Goal: Communication & Community: Answer question/provide support

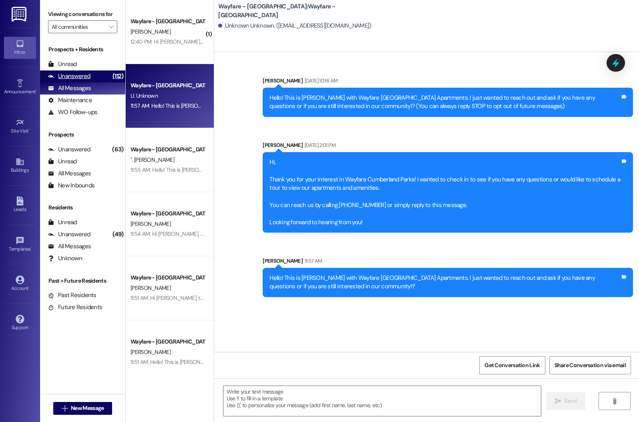
click at [110, 82] on div "(112)" at bounding box center [117, 76] width 15 height 12
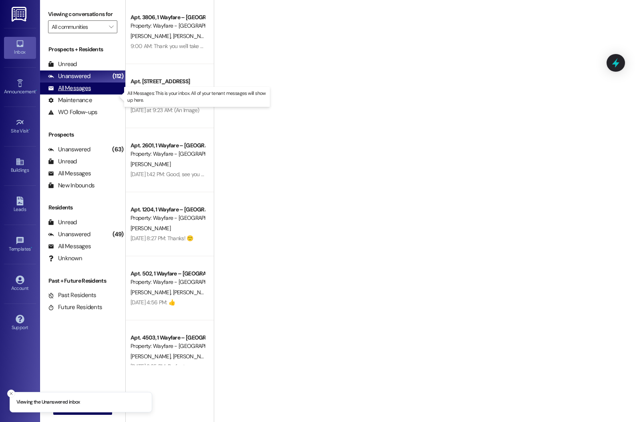
click at [106, 94] on div "All Messages (undefined)" at bounding box center [82, 88] width 85 height 12
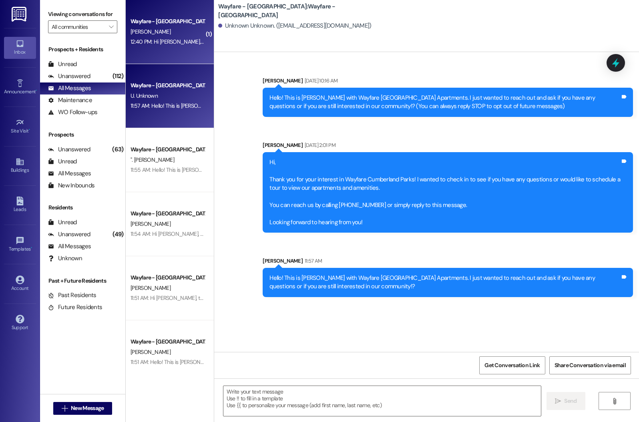
click at [174, 28] on div "[PERSON_NAME]" at bounding box center [168, 32] width 76 height 10
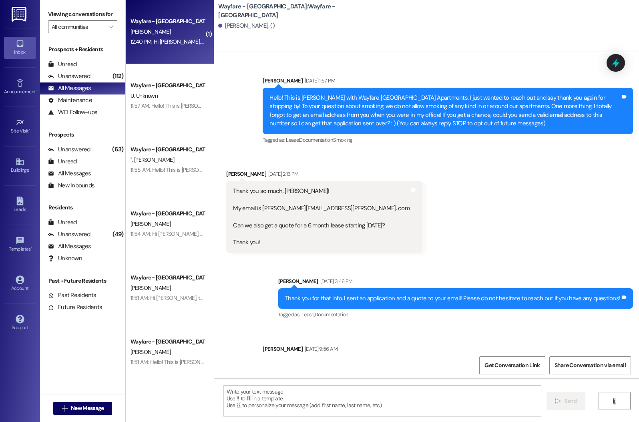
scroll to position [168, 0]
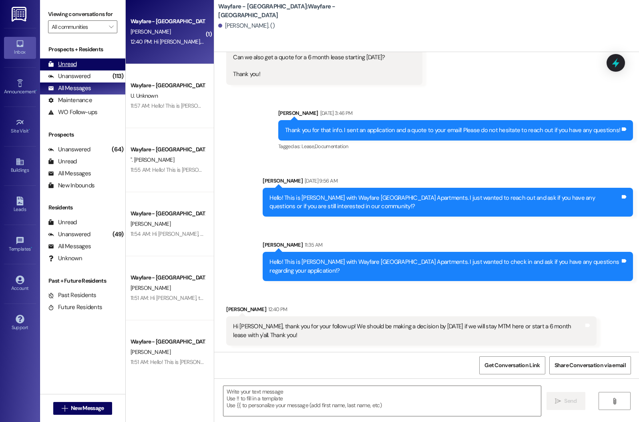
click at [97, 70] on div "Unread (0)" at bounding box center [82, 64] width 85 height 12
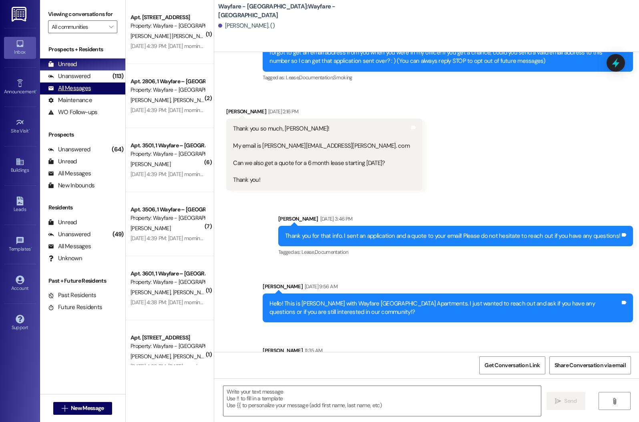
click at [97, 91] on div "All Messages (undefined)" at bounding box center [82, 88] width 85 height 12
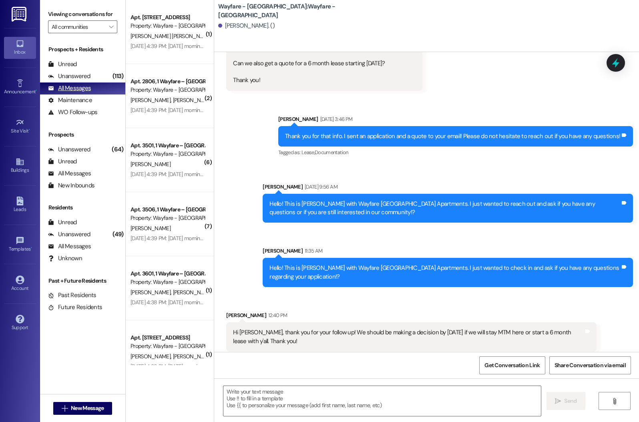
scroll to position [168, 0]
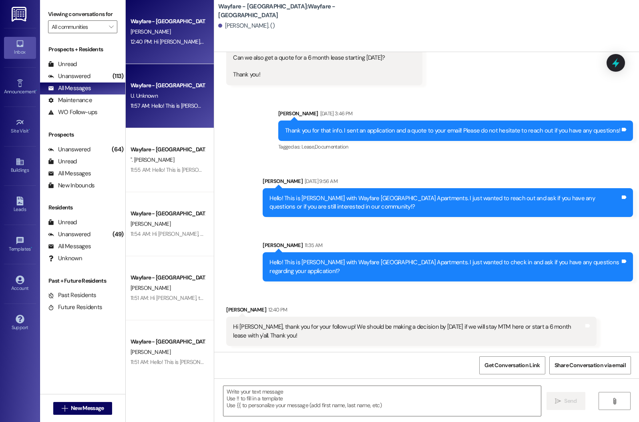
click at [149, 100] on div "U. Unknown" at bounding box center [168, 96] width 76 height 10
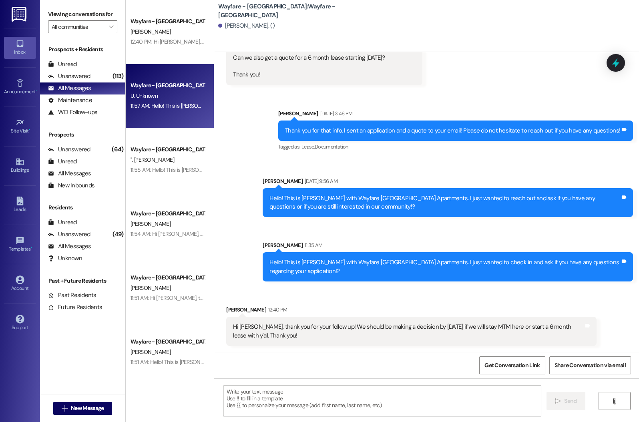
scroll to position [0, 0]
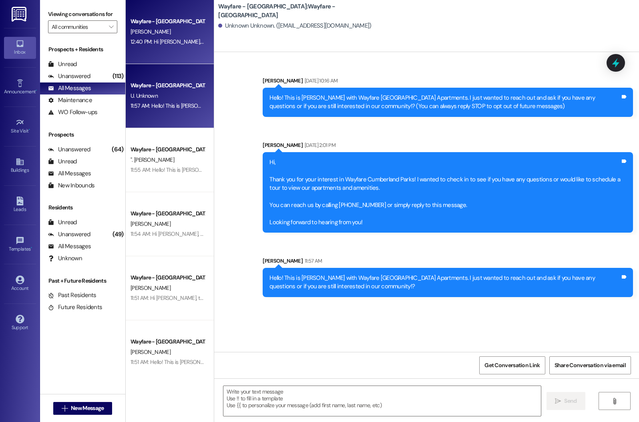
click at [153, 34] on span "[PERSON_NAME]" at bounding box center [150, 31] width 40 height 7
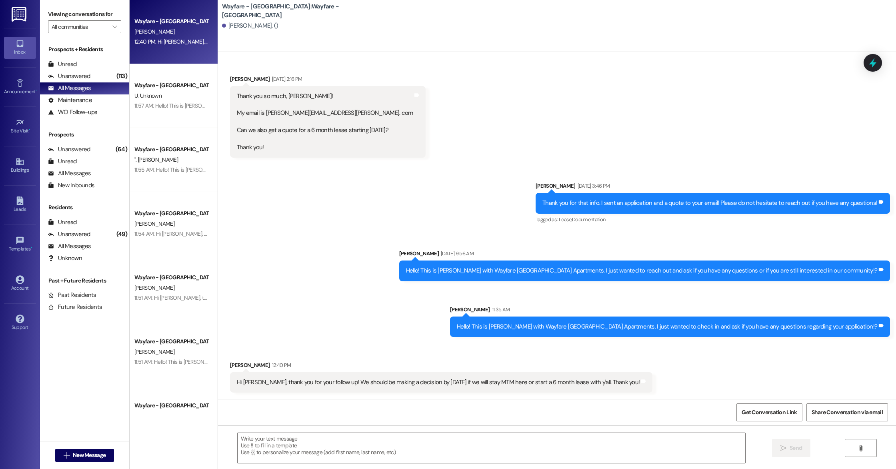
scroll to position [86, 0]
click at [68, 73] on div "Unanswered" at bounding box center [69, 76] width 42 height 8
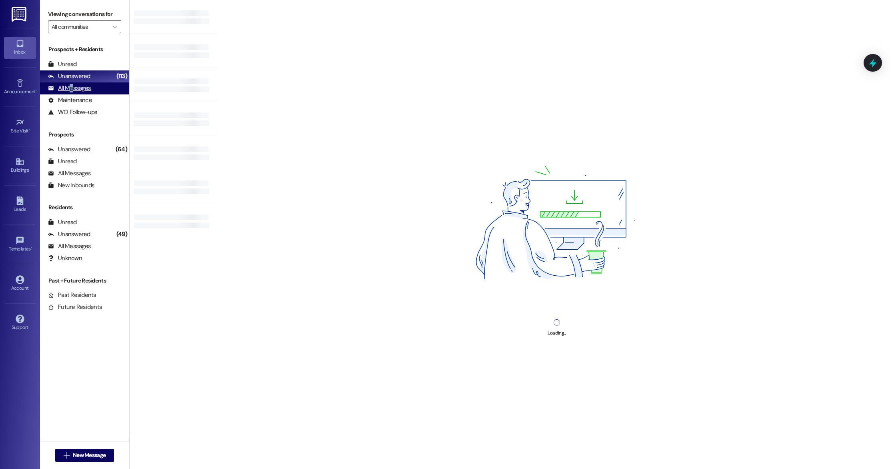
click at [71, 88] on div "All Messages" at bounding box center [69, 88] width 43 height 8
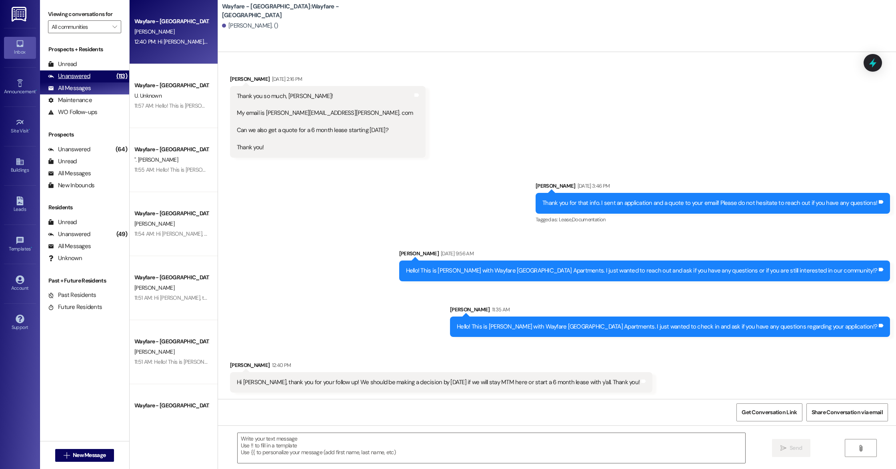
click at [91, 74] on div "Unanswered (113)" at bounding box center [84, 76] width 89 height 12
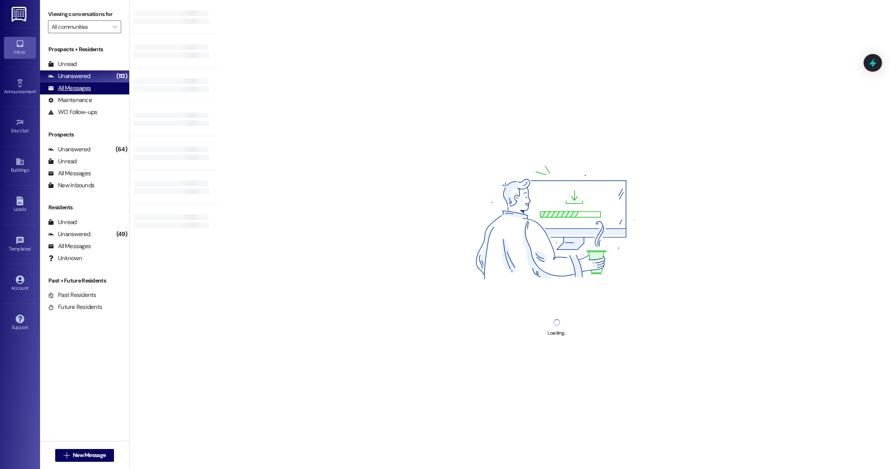
click at [85, 87] on div "All Messages" at bounding box center [69, 88] width 43 height 8
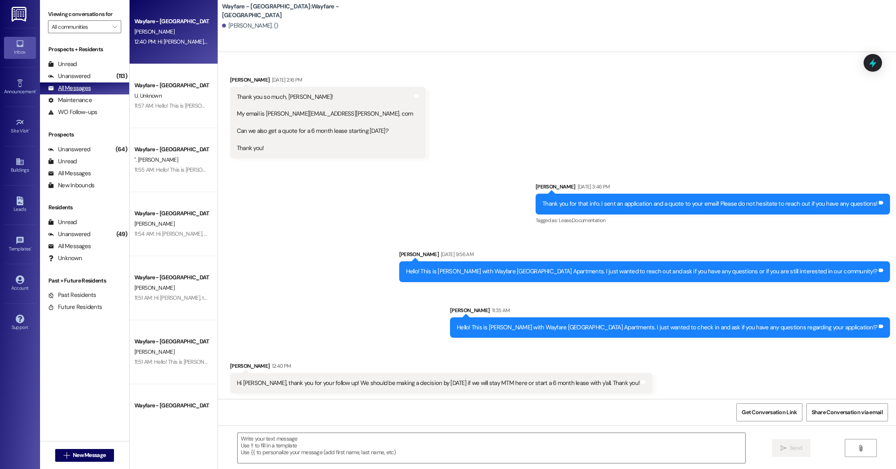
scroll to position [86, 0]
click at [95, 74] on div "Unanswered (113)" at bounding box center [84, 76] width 89 height 12
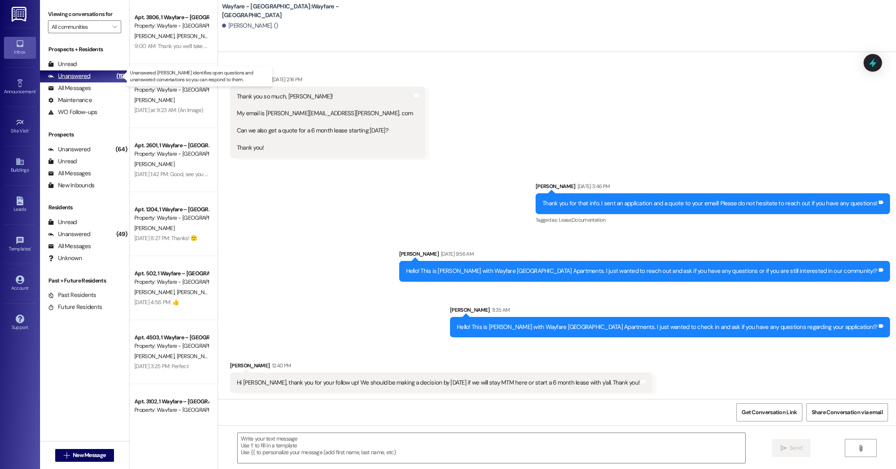
click at [95, 76] on div "Unanswered (113)" at bounding box center [84, 76] width 89 height 12
click at [92, 88] on div "All Messages (undefined)" at bounding box center [84, 88] width 89 height 12
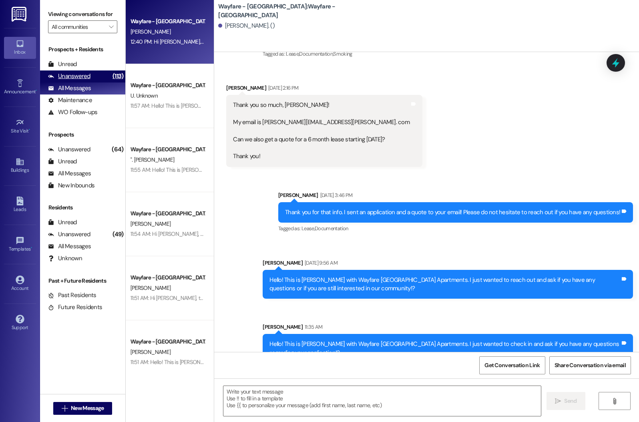
click at [78, 80] on div "Unanswered" at bounding box center [69, 76] width 42 height 8
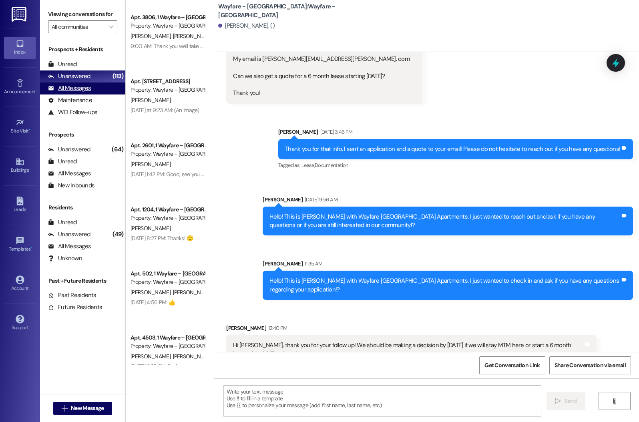
click at [78, 92] on div "All Messages" at bounding box center [69, 88] width 43 height 8
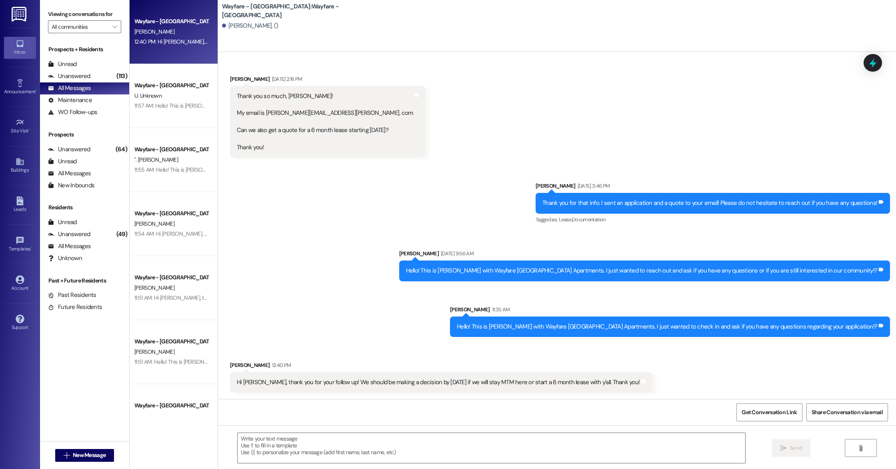
scroll to position [86, 0]
click at [97, 421] on span "New Message" at bounding box center [89, 455] width 33 height 8
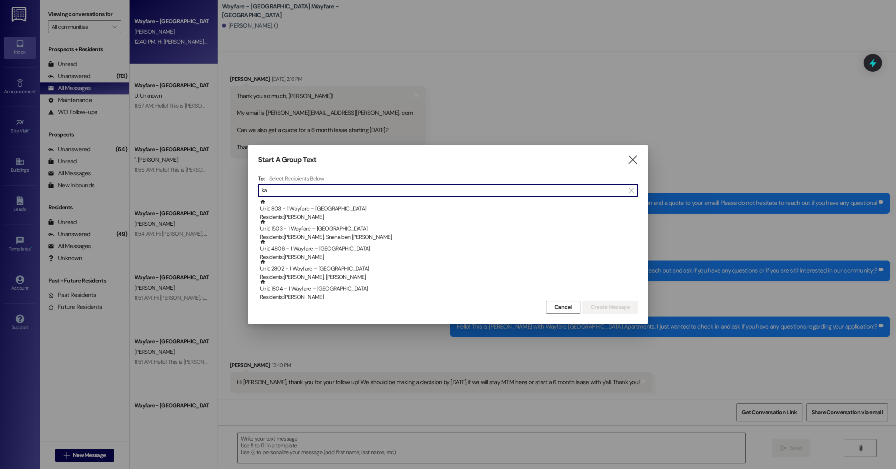
type input "k"
click at [224, 202] on div at bounding box center [448, 234] width 896 height 469
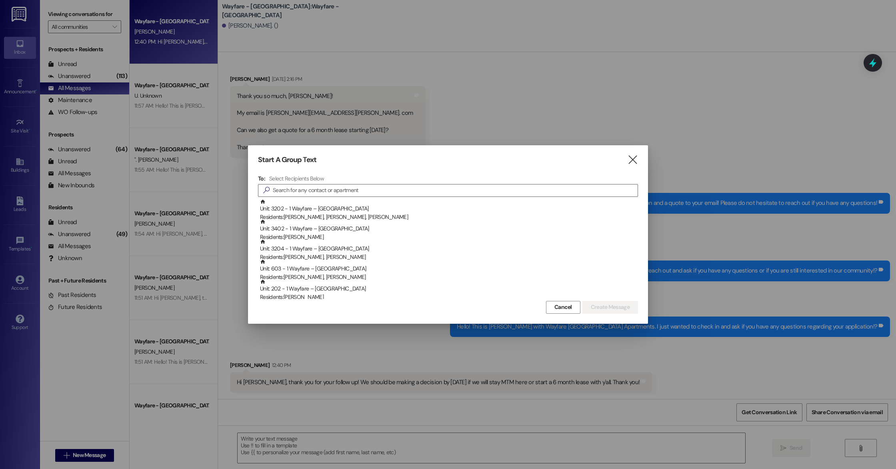
click at [207, 270] on div at bounding box center [448, 234] width 896 height 469
click at [638, 157] on div "Start A Group Text  To: Select Recipients Below  Unit: 3202 - 1 Wayfare – [GE…" at bounding box center [448, 234] width 400 height 178
click at [630, 156] on icon "" at bounding box center [633, 160] width 11 height 8
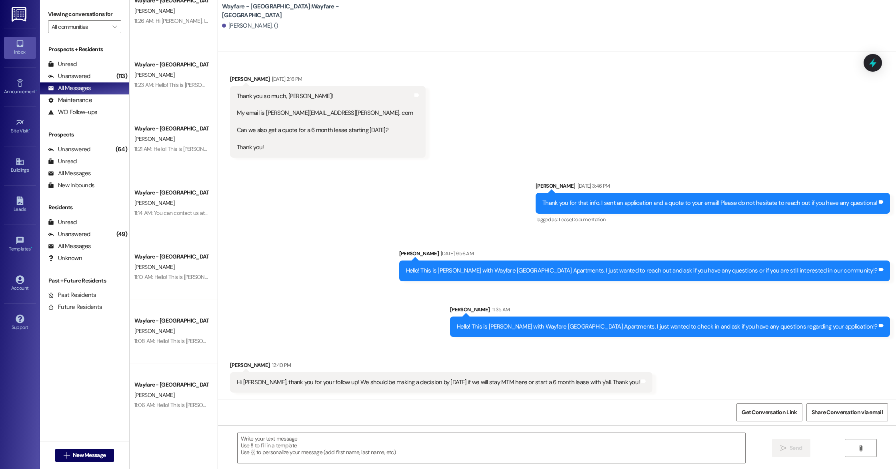
scroll to position [1175, 0]
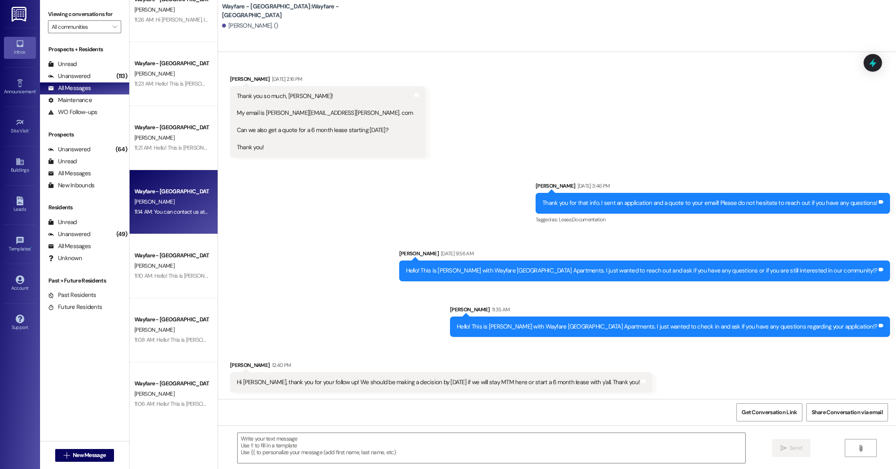
click at [149, 219] on div "Wayfare - [GEOGRAPHIC_DATA] [PERSON_NAME] 11:14 AM: You can contact us at [PHON…" at bounding box center [174, 202] width 88 height 64
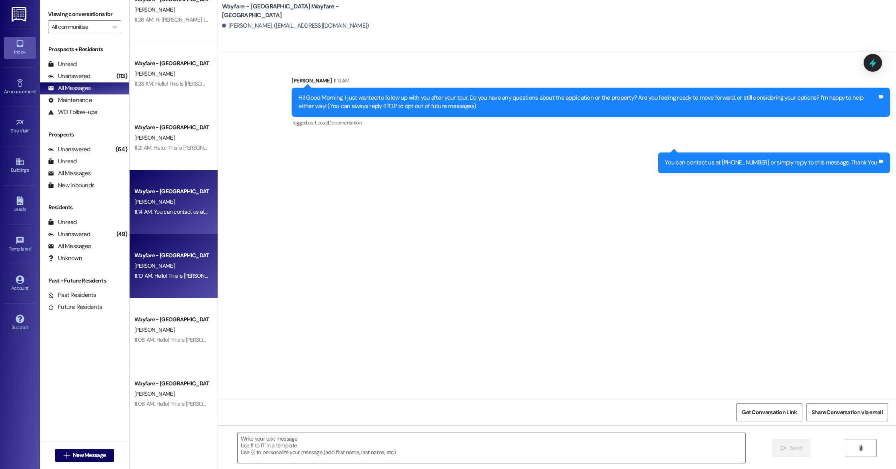
click at [151, 291] on div "Wayfare - [GEOGRAPHIC_DATA][PERSON_NAME] 11:10 AM: Hello! This is [PERSON_NAME]…" at bounding box center [174, 266] width 88 height 64
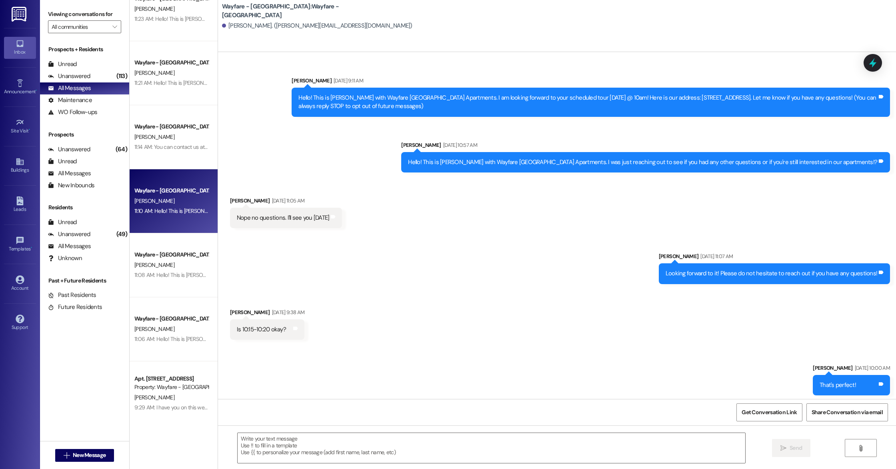
scroll to position [1241, 0]
click at [151, 291] on div "Wayfare - [GEOGRAPHIC_DATA] [PERSON_NAME] 11:08 AM: Hello! This is [PERSON_NAME…" at bounding box center [174, 264] width 88 height 64
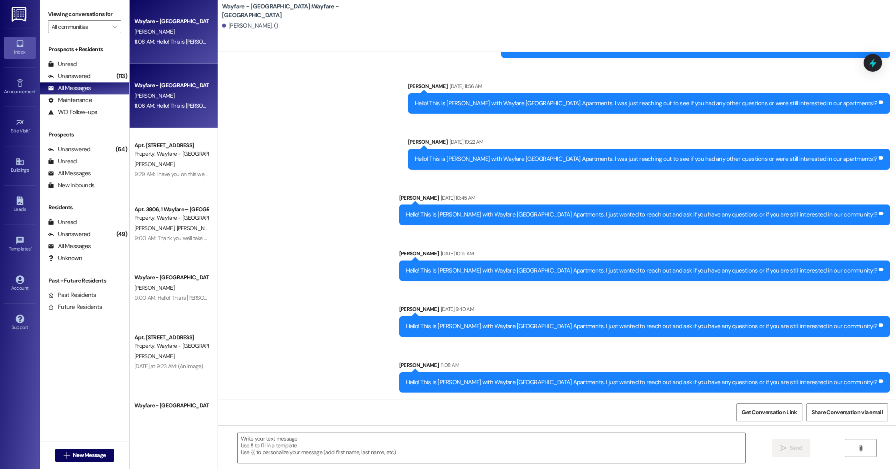
scroll to position [1474, 0]
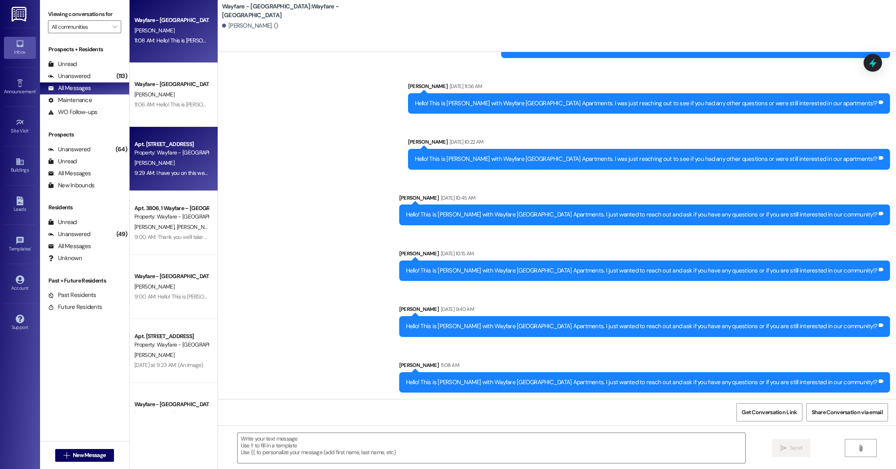
click at [170, 177] on div "9:29 AM: I have you on this weeks pest control schedule! 9:29 AM: I have you on…" at bounding box center [172, 173] width 76 height 10
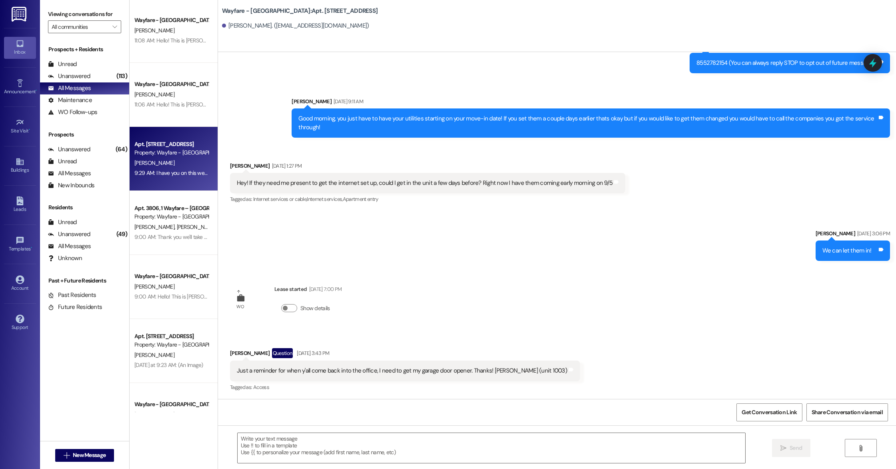
scroll to position [178, 0]
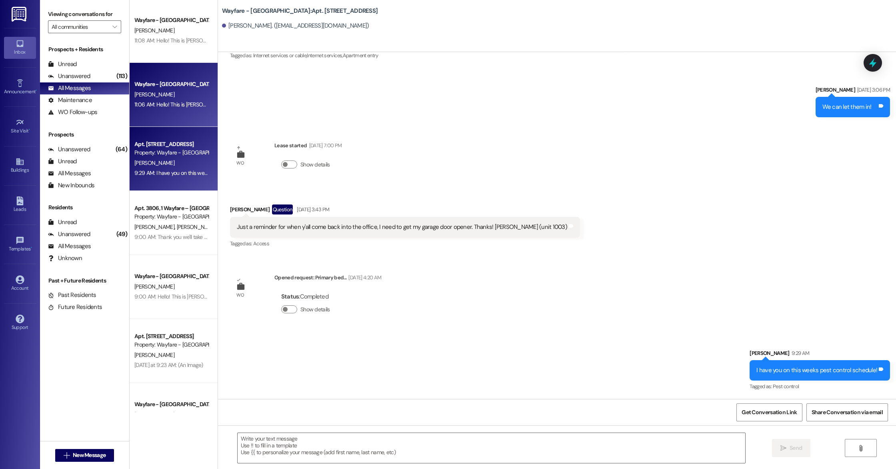
click at [183, 106] on div "11:06 AM: Hello! This is [PERSON_NAME] with Wayfare [GEOGRAPHIC_DATA] Apartment…" at bounding box center [361, 104] width 454 height 7
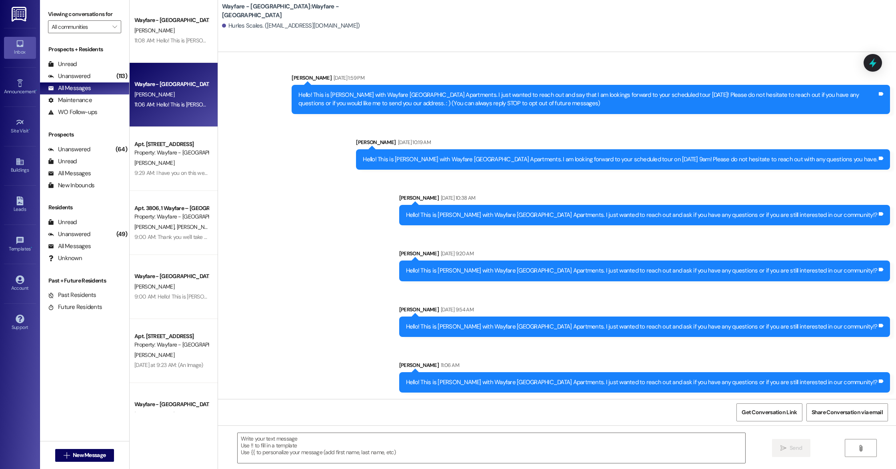
scroll to position [3, 0]
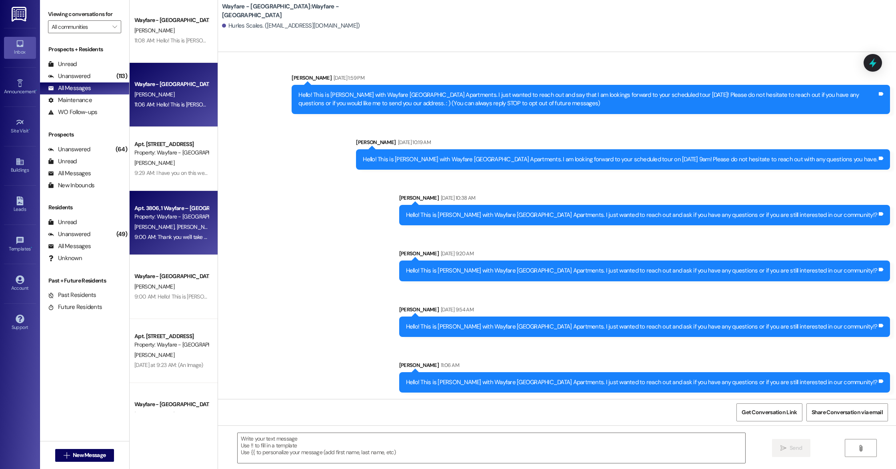
click at [172, 237] on div "9:00 AM: Thank you we'll take care of it 9:00 AM: Thank you we'll take care of …" at bounding box center [179, 236] width 90 height 7
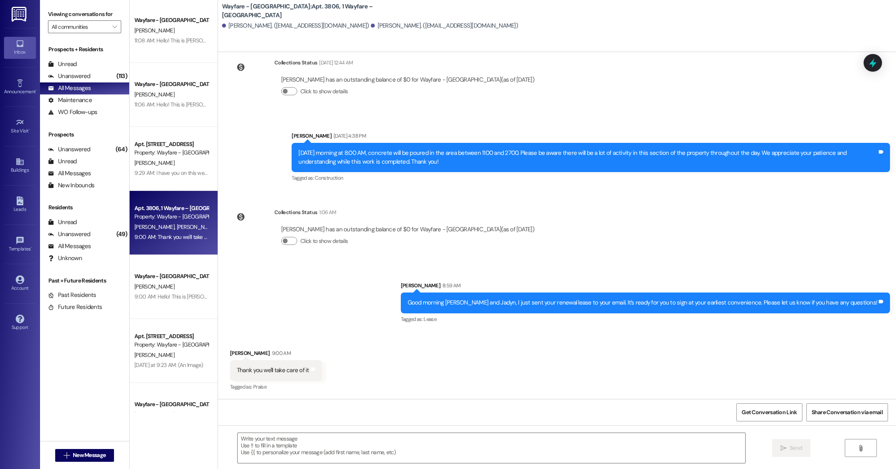
scroll to position [3691, 0]
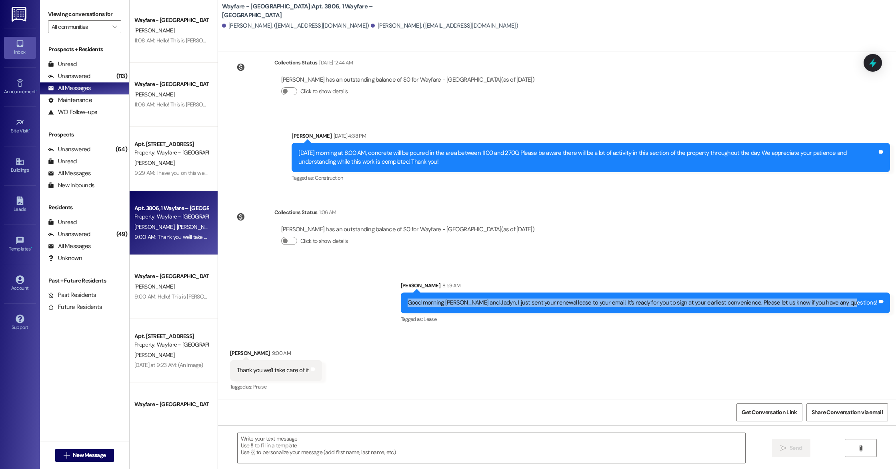
drag, startPoint x: 440, startPoint y: 301, endPoint x: 875, endPoint y: 306, distance: 435.0
click at [638, 306] on div "Good morning [PERSON_NAME] and Jadyn, I just sent your renewal lease to your em…" at bounding box center [646, 303] width 490 height 20
copy div "Good morning [PERSON_NAME] and Jadyn, I just sent your renewal lease to your em…"
click at [80, 421] on span "New Message" at bounding box center [89, 455] width 33 height 8
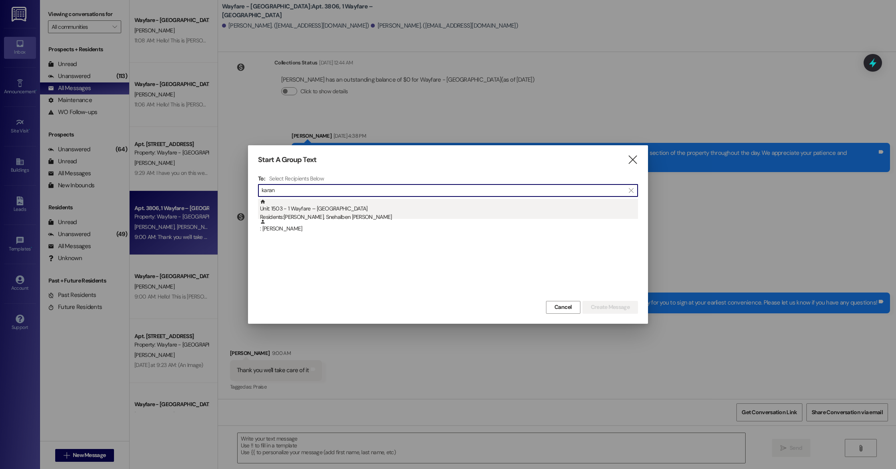
type input "karan"
click at [304, 214] on div "Residents: [PERSON_NAME], Snehalben [PERSON_NAME]" at bounding box center [449, 217] width 378 height 8
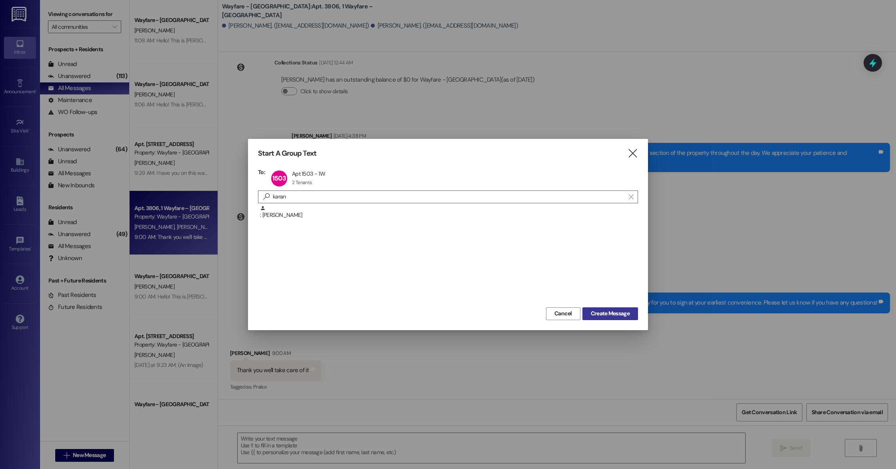
click at [595, 313] on span "Create Message" at bounding box center [610, 313] width 39 height 8
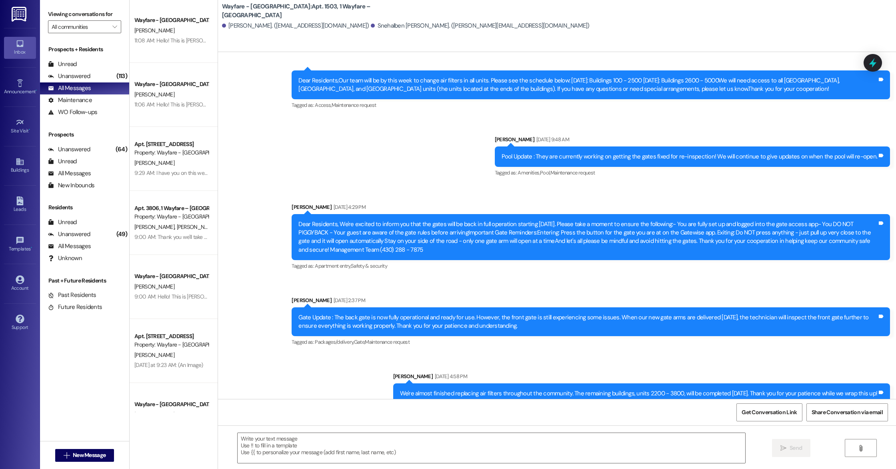
scroll to position [4848, 0]
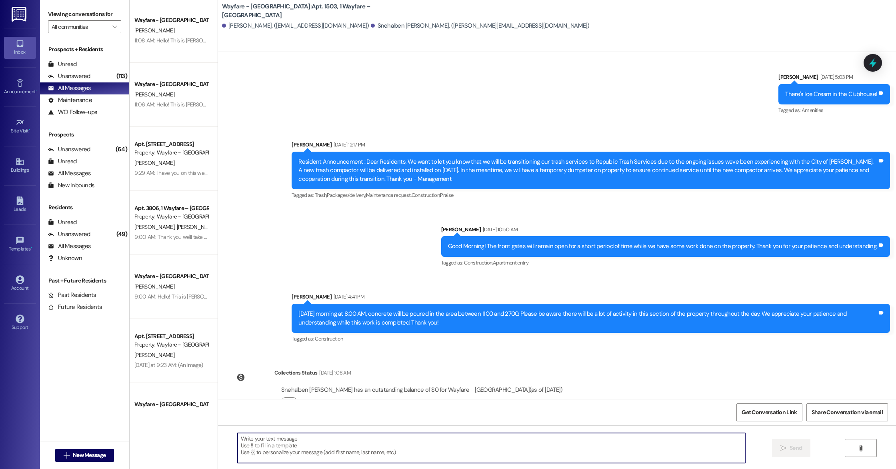
click at [301, 421] on textarea at bounding box center [492, 448] width 508 height 30
paste textarea "Good morning [PERSON_NAME] and Jadyn, I just sent your renewal lease to your em…"
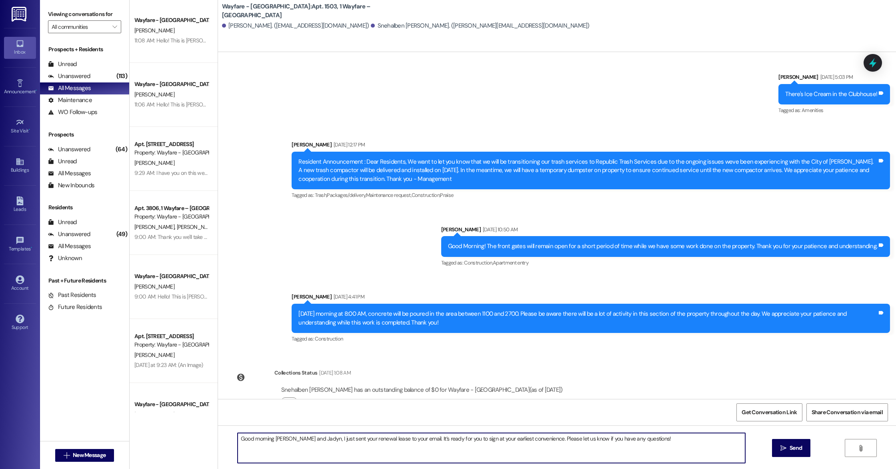
click at [309, 421] on textarea "Good morning [PERSON_NAME] and Jadyn, I just sent your renewal lease to your em…" at bounding box center [492, 448] width 508 height 30
click at [492, 421] on textarea "Hello, Good afternoon, I just sent your renewal lease to your email. It’s ready…" at bounding box center [492, 448] width 508 height 30
drag, startPoint x: 650, startPoint y: 450, endPoint x: 207, endPoint y: 415, distance: 444.4
click at [207, 415] on div "Wayfare - [GEOGRAPHIC_DATA] [PERSON_NAME] 11:14 AM: You can contact us at [PHON…" at bounding box center [513, 234] width 767 height 469
type textarea "Hello, Good afternoon, I just sent your renewal lease to your email. It’s ready…"
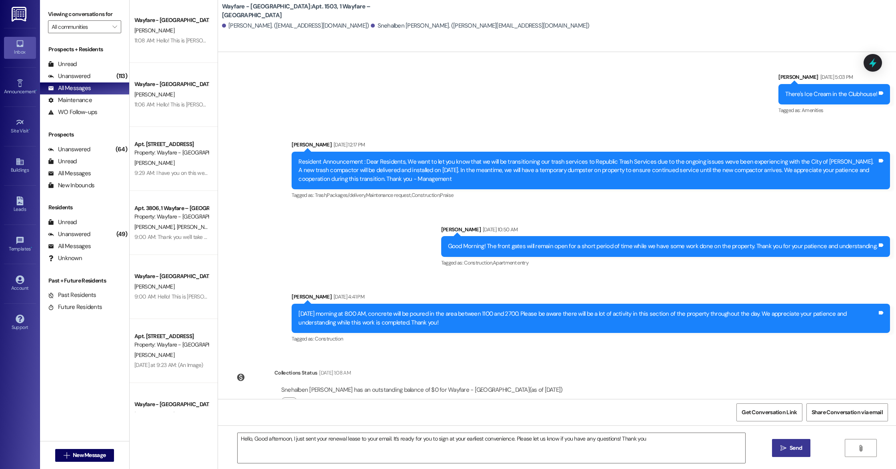
click at [638, 421] on span "Send" at bounding box center [796, 448] width 12 height 8
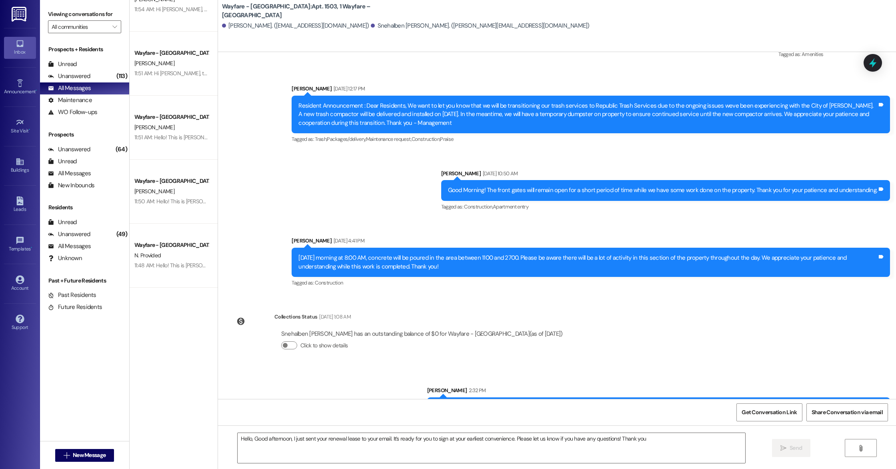
scroll to position [0, 0]
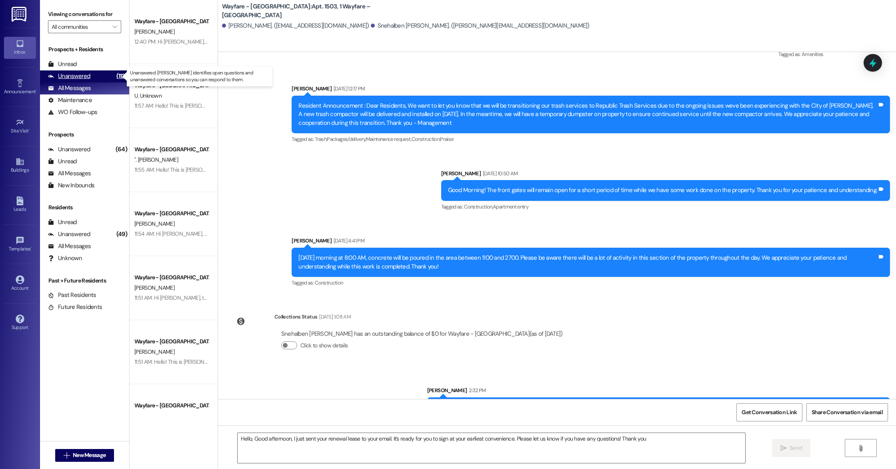
click at [87, 80] on div "Unanswered" at bounding box center [69, 76] width 42 height 8
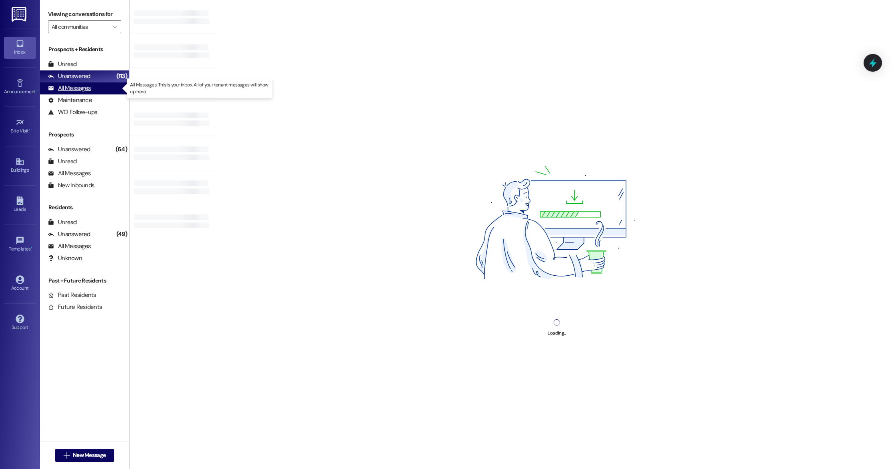
click at [87, 90] on div "All Messages" at bounding box center [69, 88] width 43 height 8
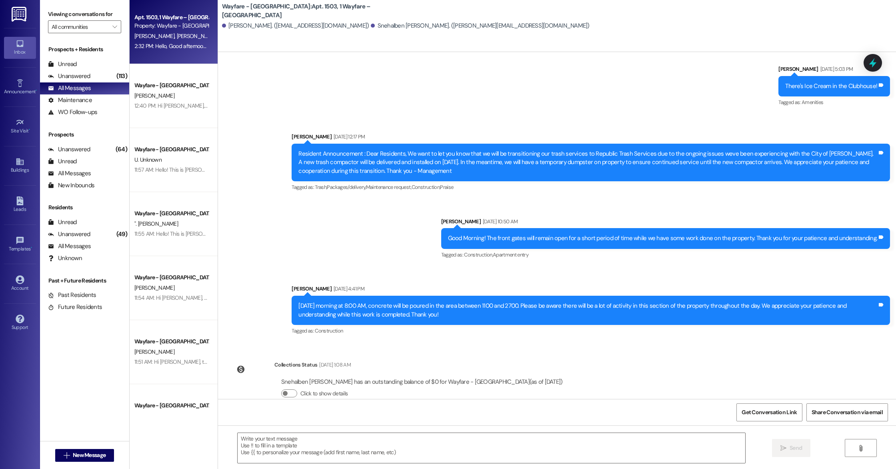
scroll to position [4916, 0]
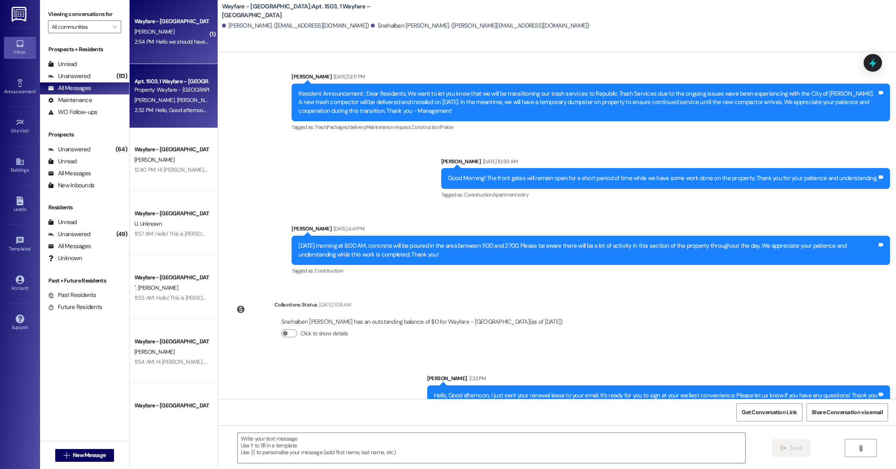
click at [170, 26] on div "Wayfare - [GEOGRAPHIC_DATA]" at bounding box center [172, 21] width 76 height 10
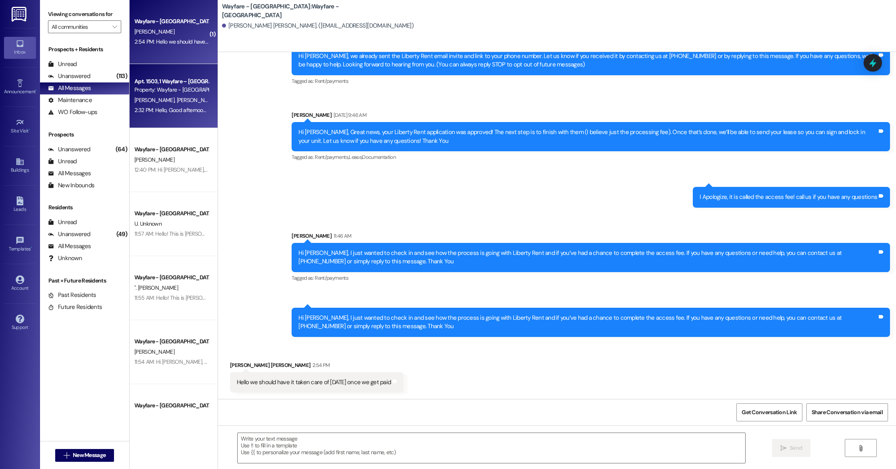
click at [180, 87] on div "Property: Wayfare - [GEOGRAPHIC_DATA]" at bounding box center [171, 90] width 74 height 8
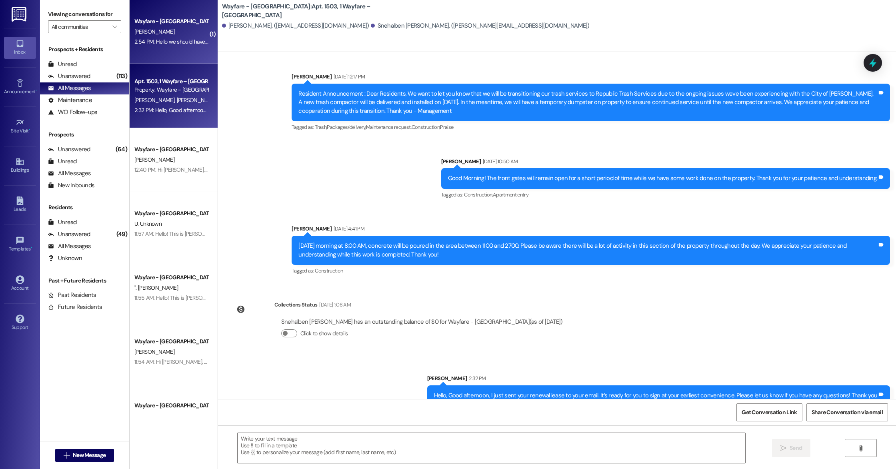
click at [169, 33] on div "[PERSON_NAME]" at bounding box center [172, 32] width 76 height 10
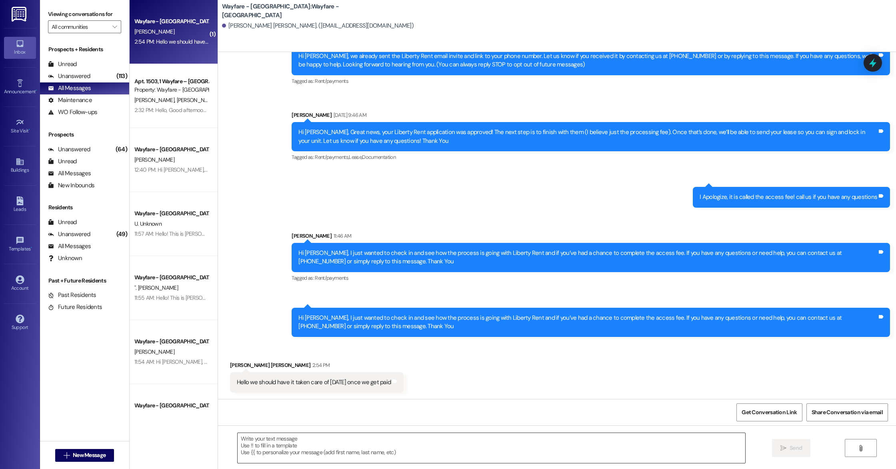
click at [283, 421] on textarea at bounding box center [492, 448] width 508 height 30
click at [237, 381] on div "Hello we should have it taken care of [DATE] once we get paid" at bounding box center [314, 382] width 154 height 8
click at [236, 381] on div "Hello we should have it taken care of [DATE] once we get paid" at bounding box center [314, 382] width 156 height 8
drag, startPoint x: 226, startPoint y: 381, endPoint x: 379, endPoint y: 395, distance: 154.0
click at [379, 395] on div "Received via SMS [PERSON_NAME] [PERSON_NAME] 2:54 PM Hello we should have it ta…" at bounding box center [317, 377] width 186 height 44
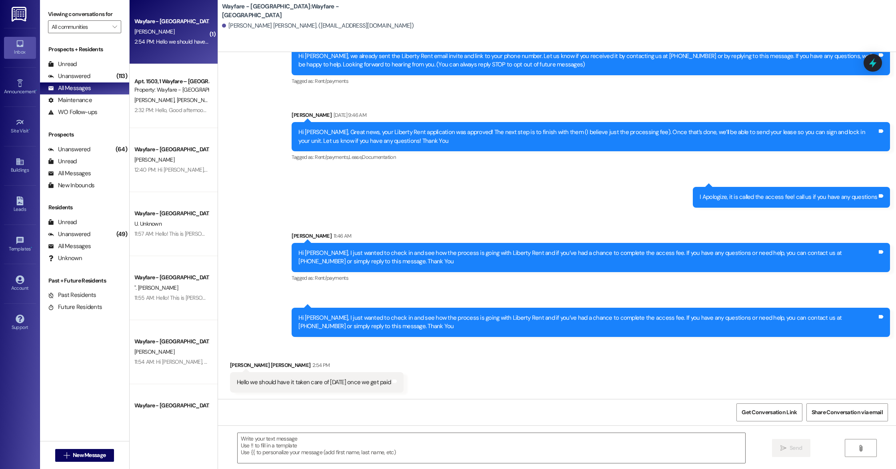
copy div "Hello we should have it taken care of [DATE] once we get paid"
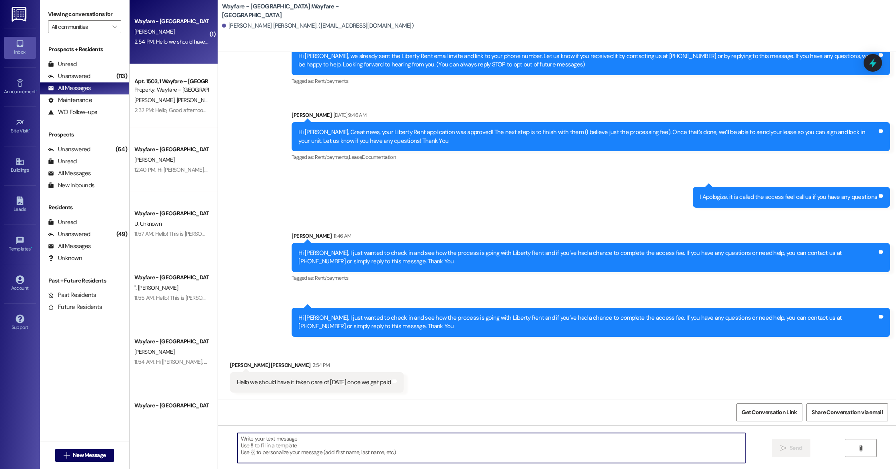
click at [270, 421] on textarea at bounding box center [492, 448] width 508 height 30
paste textarea "Sounds good, thank you for keeping us updated. We’ll stay in contact and follow…"
drag, startPoint x: 625, startPoint y: 447, endPoint x: 230, endPoint y: 437, distance: 395.1
click at [233, 421] on div "Sounds good, thank you for keeping us updated. We’ll stay in contact and follow…" at bounding box center [487, 448] width 509 height 31
type textarea "Sounds good, thank you for keeping us updated. We’ll stay in contact and follow…"
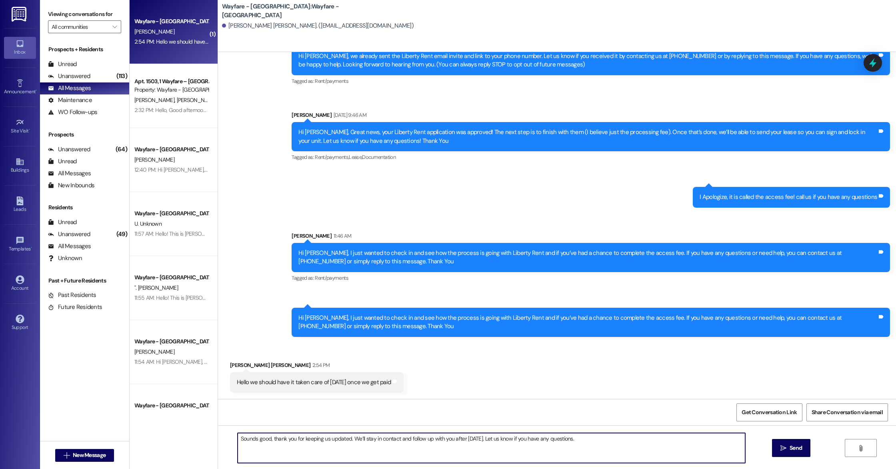
click at [610, 421] on div "Sounds good, thank you for keeping us updated. We’ll stay in contact and follow…" at bounding box center [557, 455] width 678 height 60
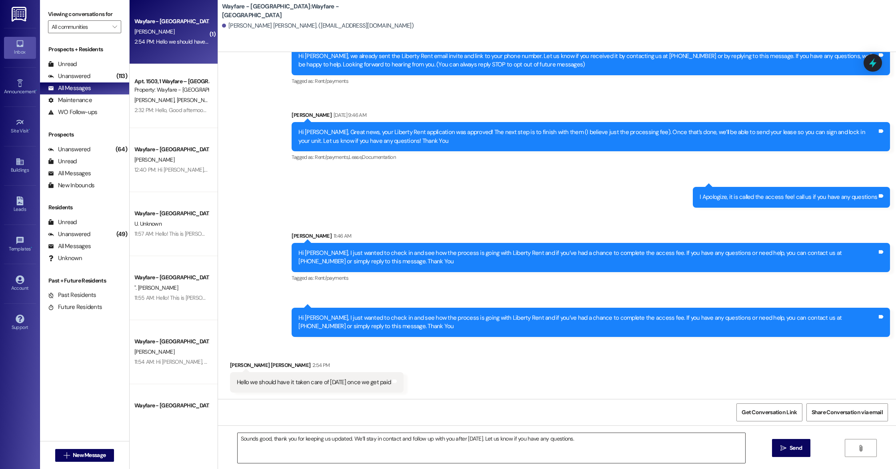
click at [604, 421] on textarea "Sounds good, thank you for keeping us updated. We’ll stay in contact and follow…" at bounding box center [492, 448] width 508 height 30
click at [638, 421] on icon "" at bounding box center [784, 448] width 6 height 6
